Goal: Transaction & Acquisition: Download file/media

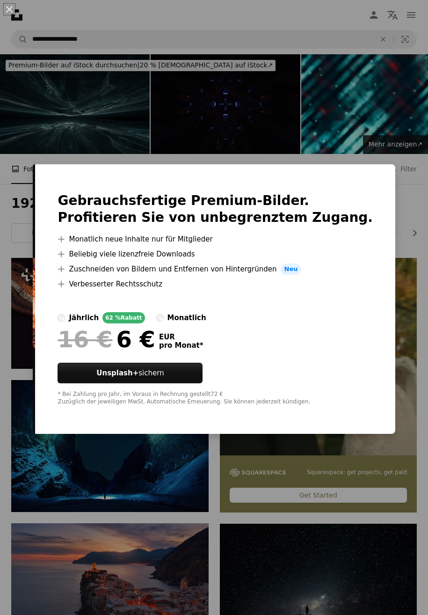
click at [201, 121] on div "An X shape Gebrauchsfertige Premium-Bilder. Profitieren Sie von unbegrenztem Zu…" at bounding box center [214, 307] width 428 height 615
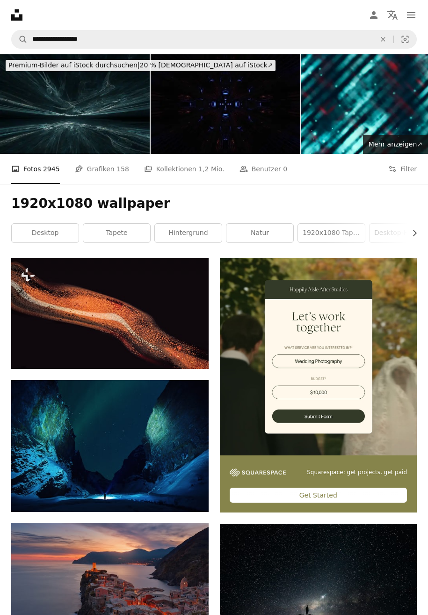
click at [417, 154] on div "A photo Fotos 2945 Pen Tool Grafiken 158 A stack of folders Kollektionen 1,2 Mi…" at bounding box center [214, 169] width 428 height 30
click at [406, 154] on button "Filters Filter" at bounding box center [402, 169] width 29 height 30
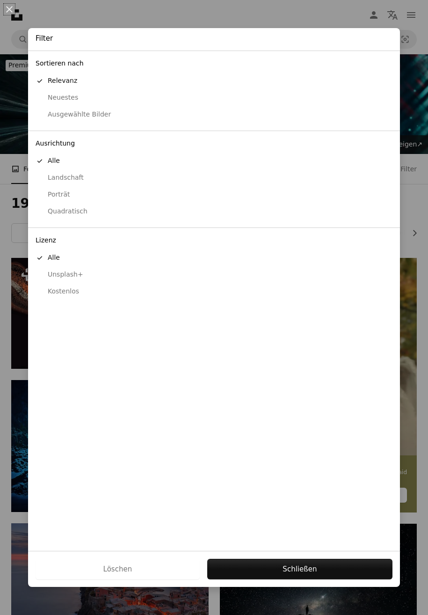
click at [65, 297] on button "Kostenlos" at bounding box center [214, 291] width 372 height 17
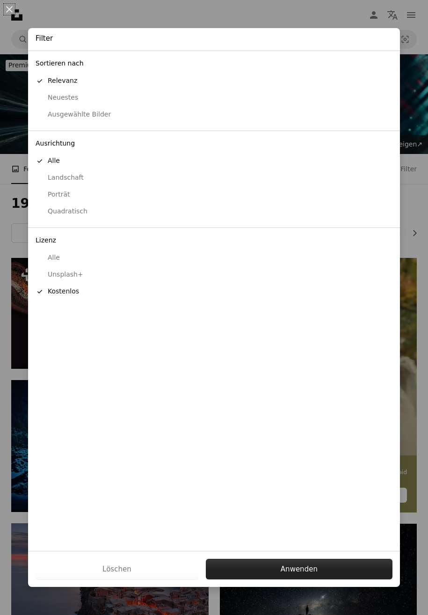
click at [251, 563] on button "Anwenden" at bounding box center [299, 568] width 187 height 21
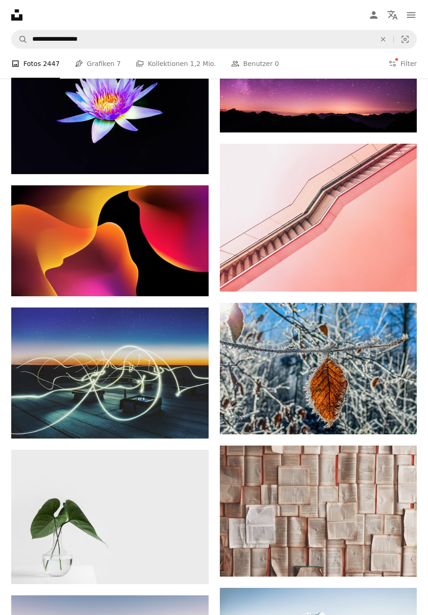
scroll to position [14217, 0]
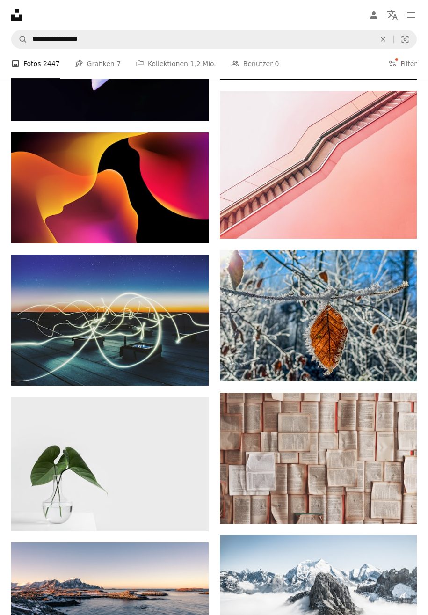
drag, startPoint x: 426, startPoint y: 458, endPoint x: 432, endPoint y: 458, distance: 6.1
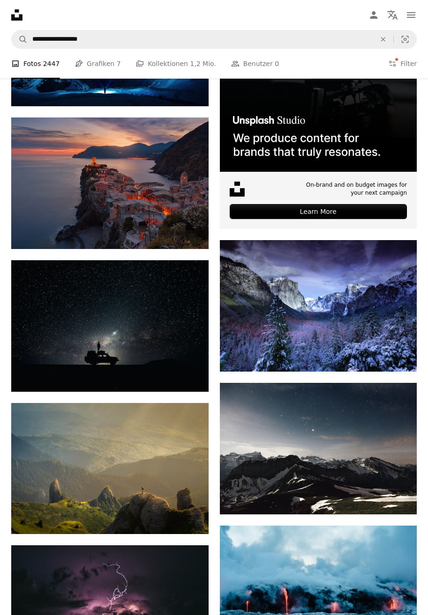
scroll to position [0, 0]
